Goal: Task Accomplishment & Management: Manage account settings

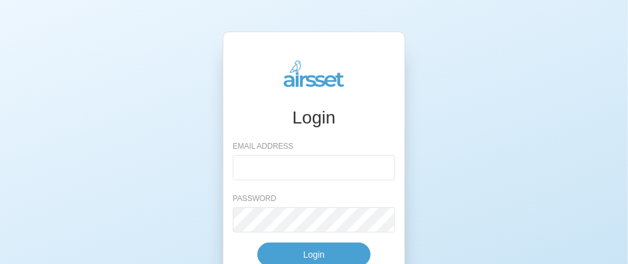
scroll to position [100, 0]
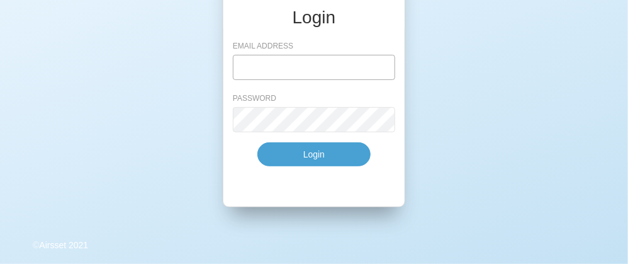
click at [324, 66] on input "email" at bounding box center [314, 67] width 162 height 25
type input "[PERSON_NAME][EMAIL_ADDRESS][PERSON_NAME][DOMAIN_NAME]"
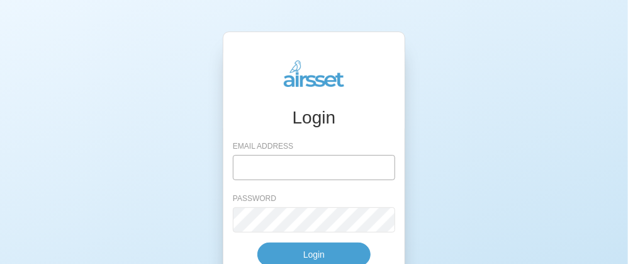
type input "[PERSON_NAME][EMAIL_ADDRESS][PERSON_NAME][DOMAIN_NAME]"
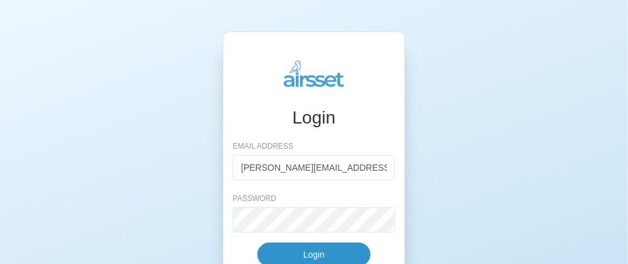
click at [319, 251] on button "Login" at bounding box center [313, 254] width 113 height 24
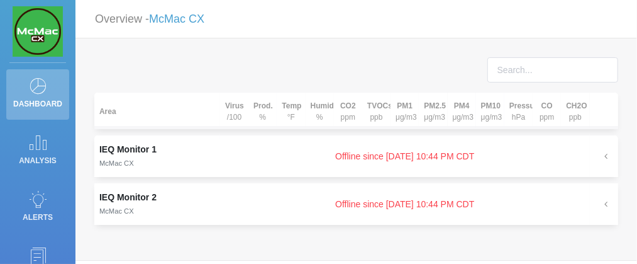
scroll to position [35, 0]
